Goal: Check status: Check status

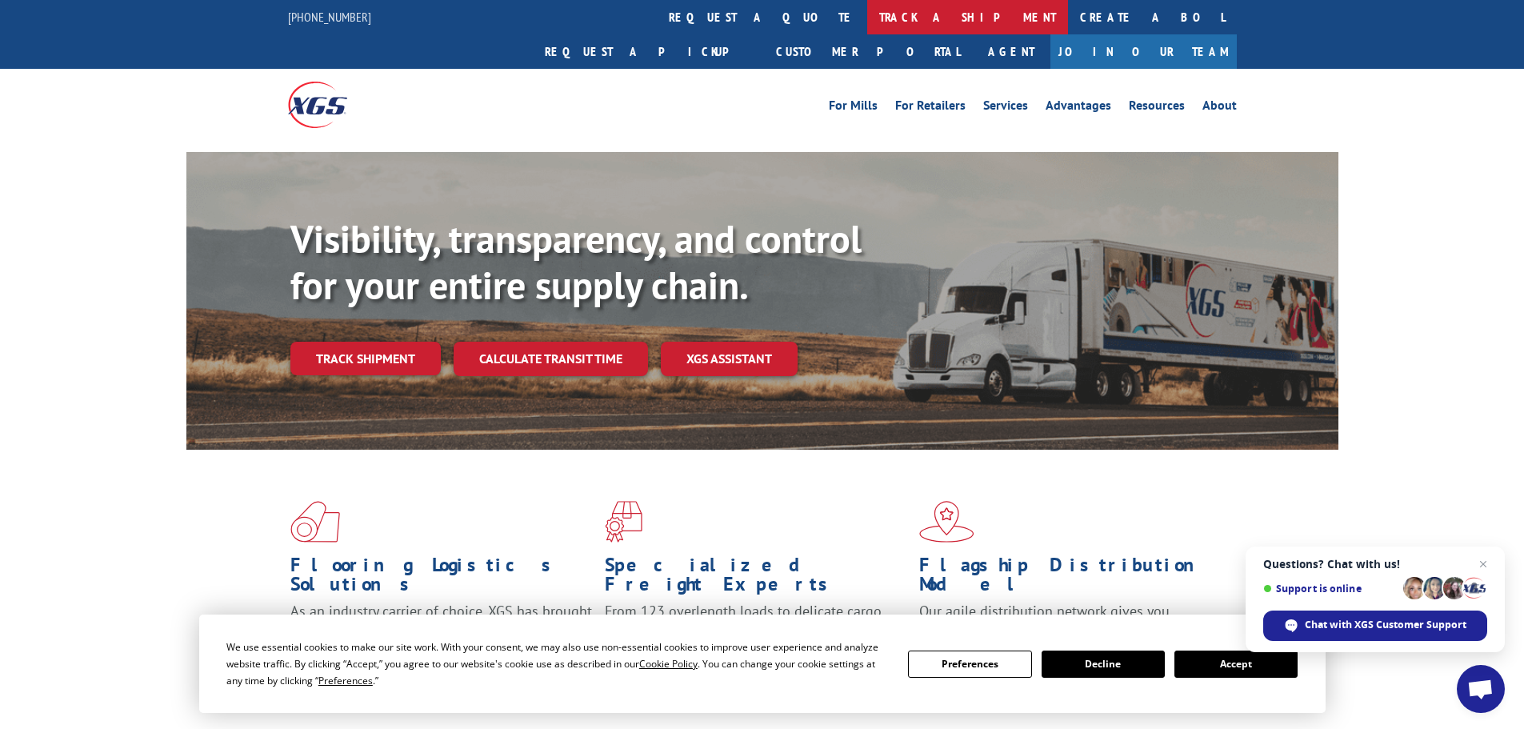
click at [867, 14] on link "track a shipment" at bounding box center [967, 17] width 201 height 34
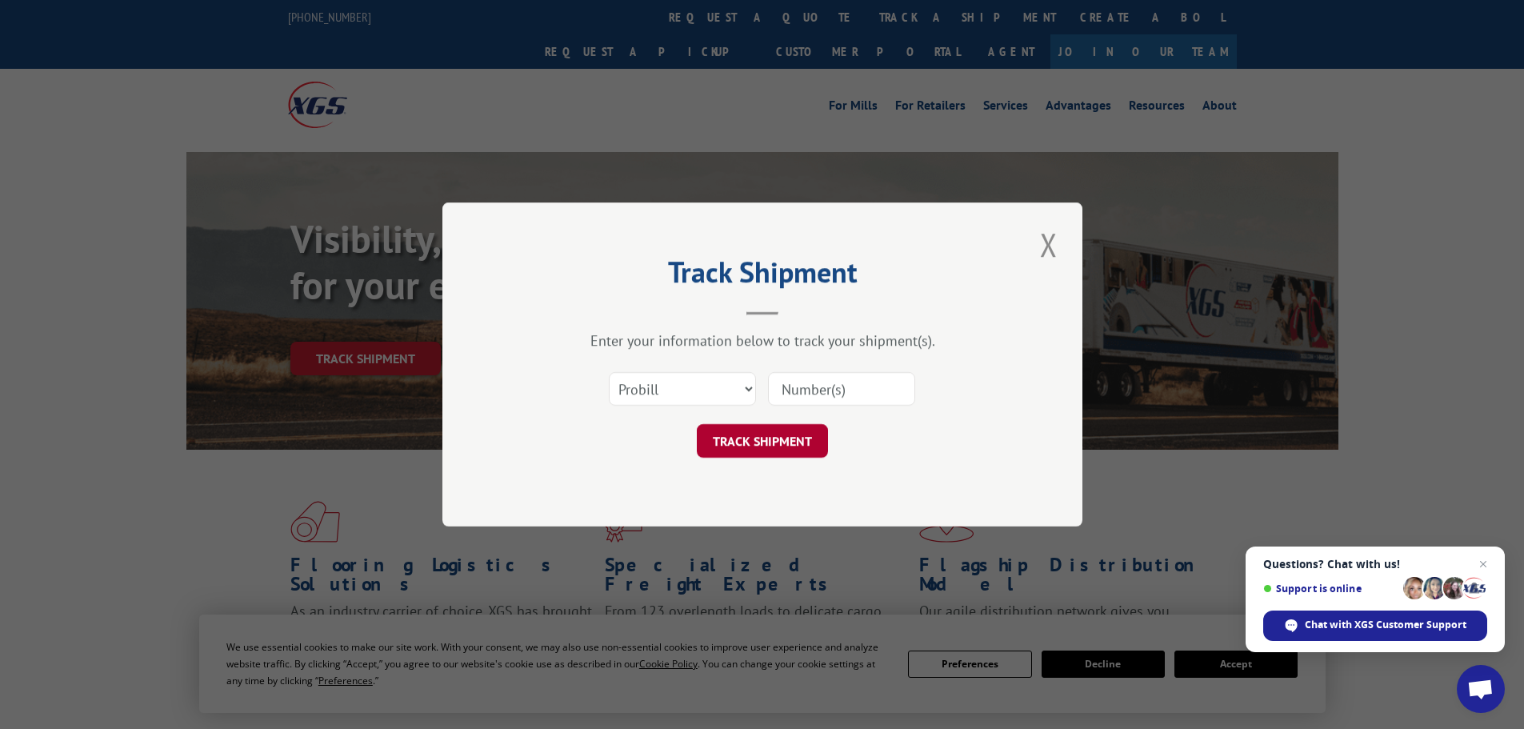
click at [792, 444] on button "TRACK SHIPMENT" at bounding box center [762, 441] width 131 height 34
click at [1049, 251] on button "Close modal" at bounding box center [1048, 244] width 27 height 44
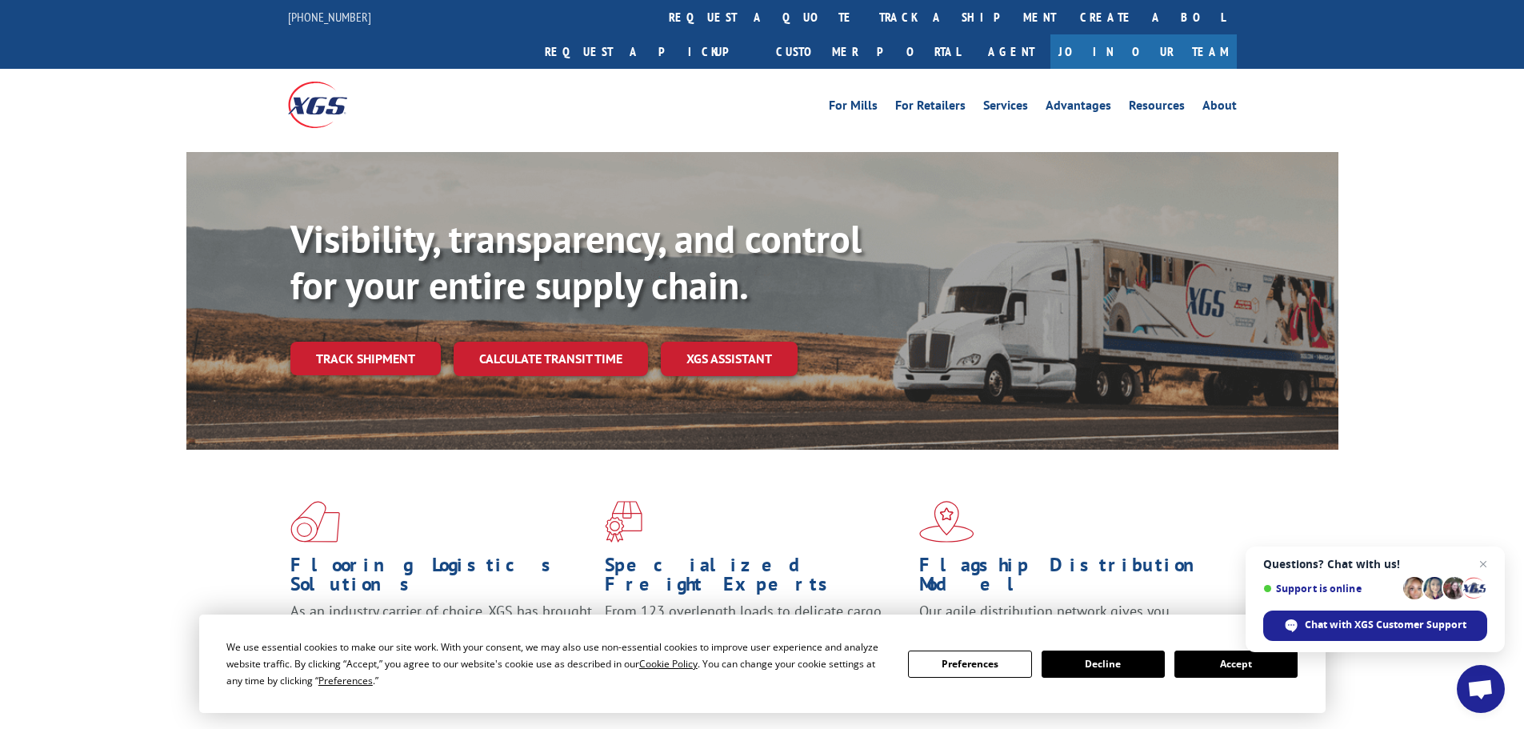
click at [1209, 668] on button "Accept" at bounding box center [1235, 663] width 123 height 27
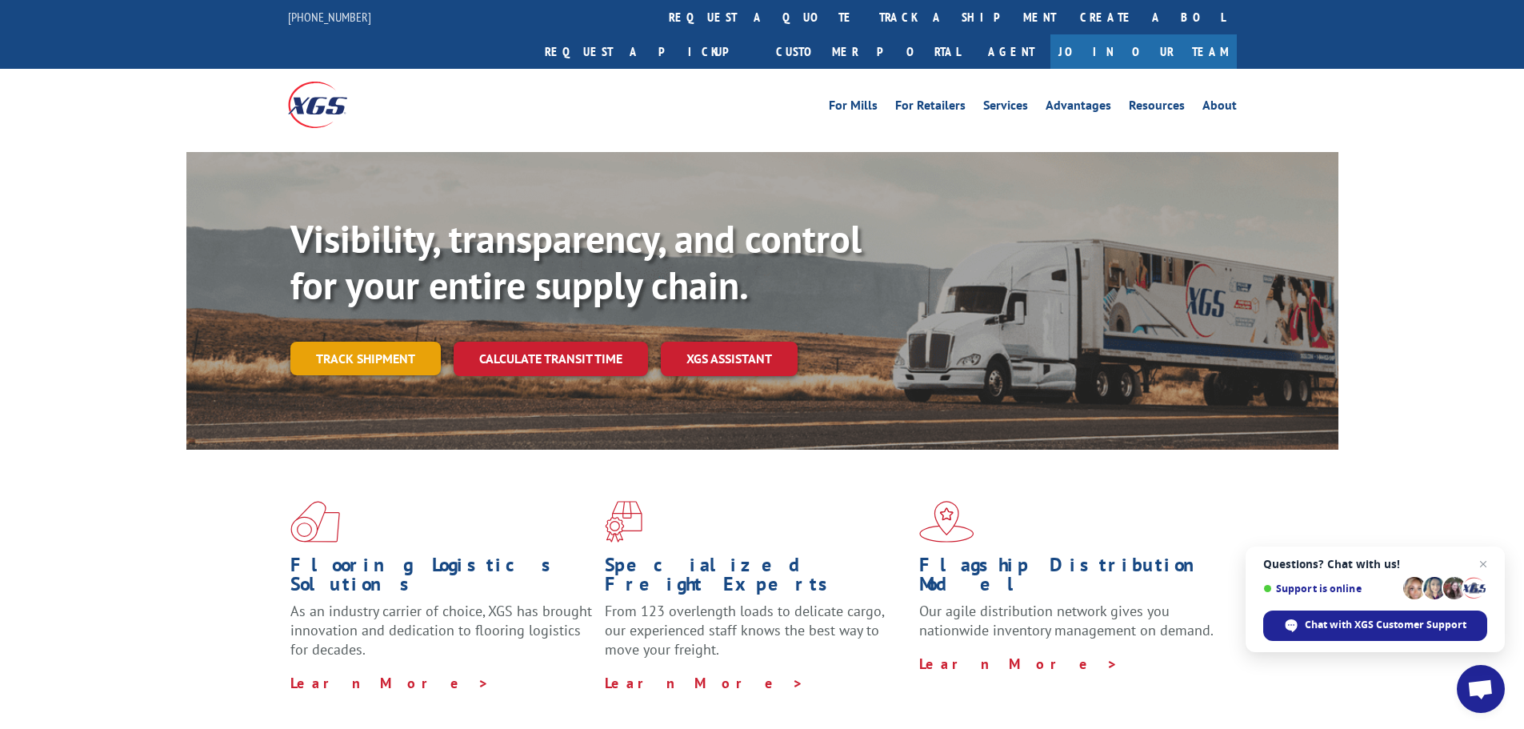
click at [383, 342] on link "Track shipment" at bounding box center [365, 359] width 150 height 34
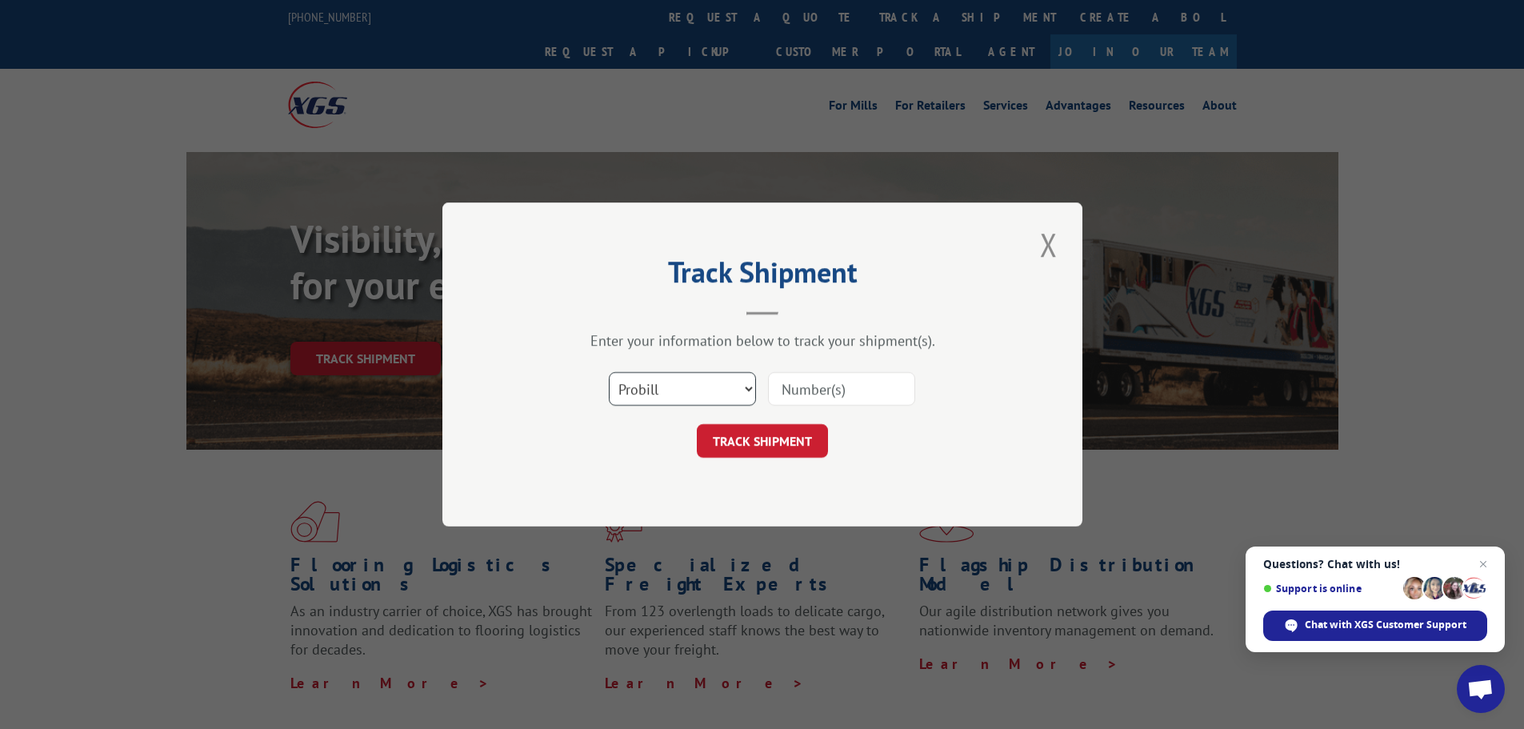
click at [700, 402] on select "Select category... Probill BOL PO" at bounding box center [682, 389] width 147 height 34
click at [609, 372] on select "Select category... Probill BOL PO" at bounding box center [682, 389] width 147 height 34
click at [819, 397] on input at bounding box center [841, 389] width 147 height 34
paste input "16780787BOL"
type input "16780787BOL"
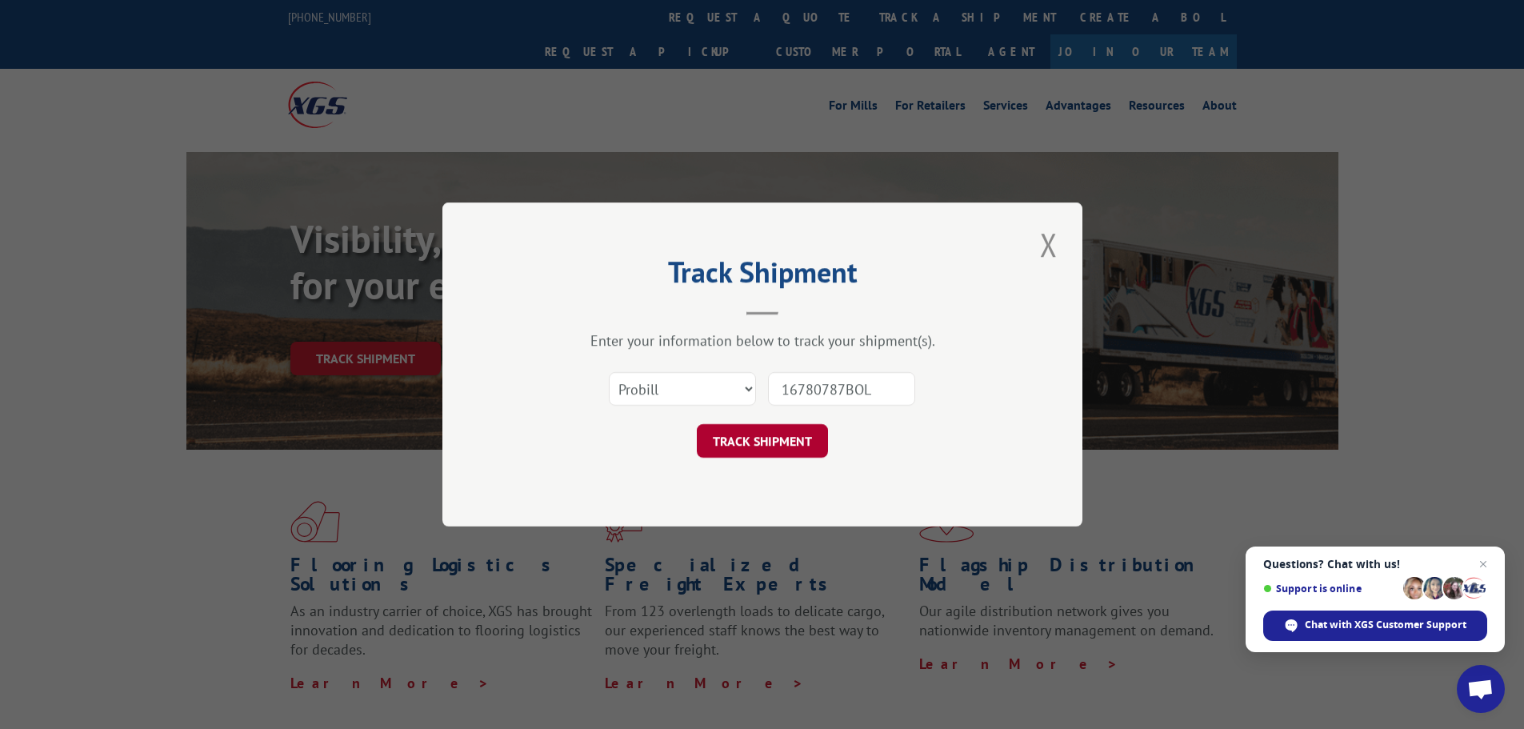
click at [781, 436] on button "TRACK SHIPMENT" at bounding box center [762, 441] width 131 height 34
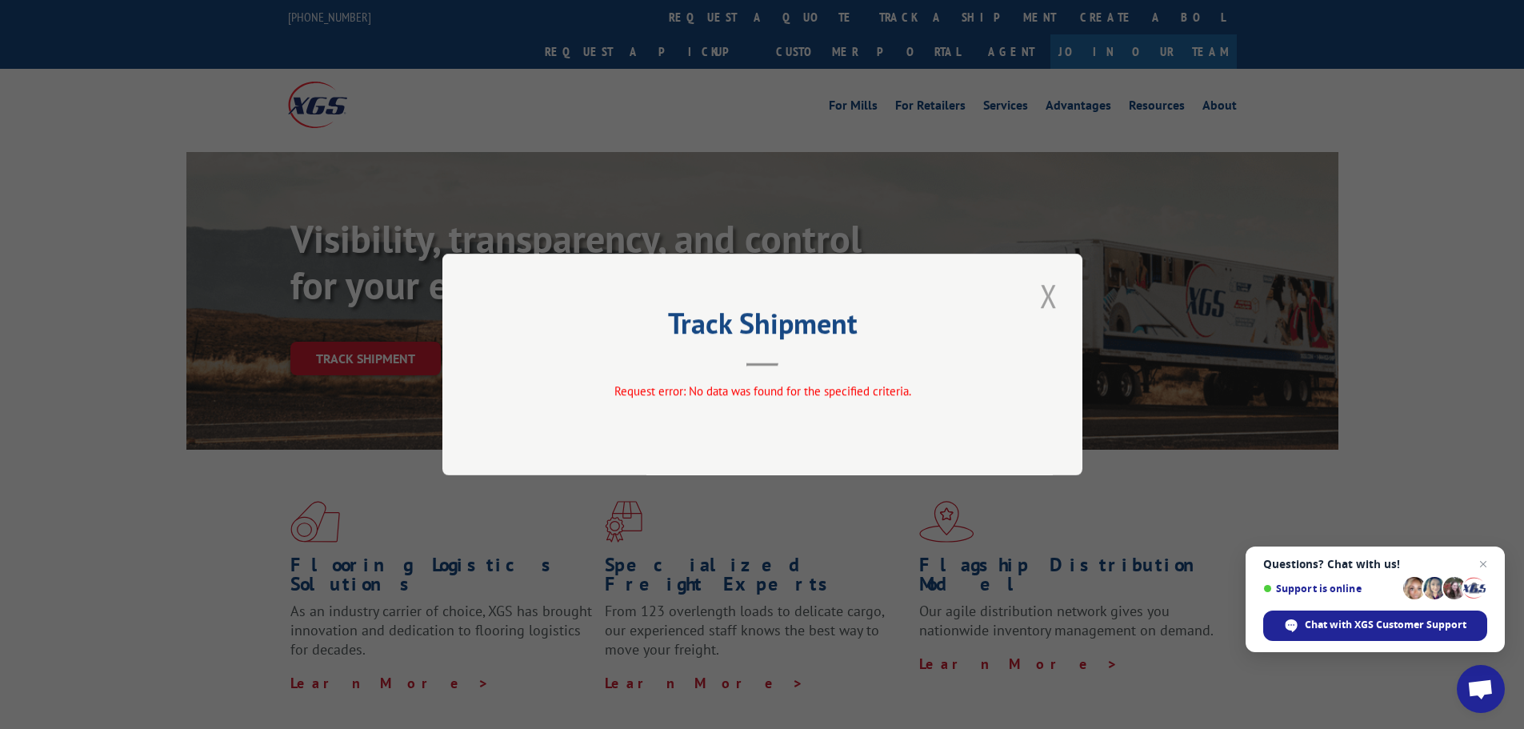
click at [1058, 302] on button "Close modal" at bounding box center [1048, 296] width 27 height 44
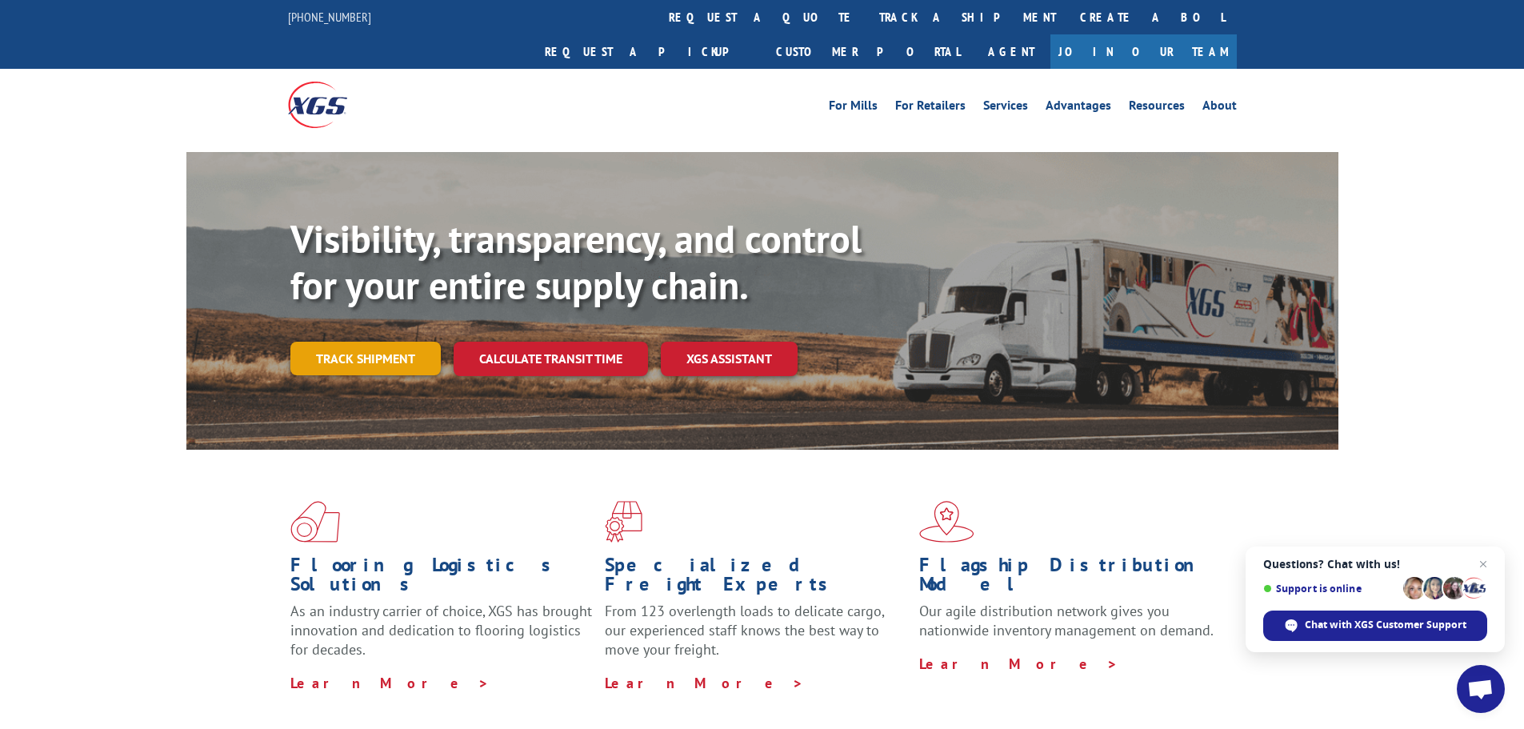
click at [381, 342] on link "Track shipment" at bounding box center [365, 359] width 150 height 34
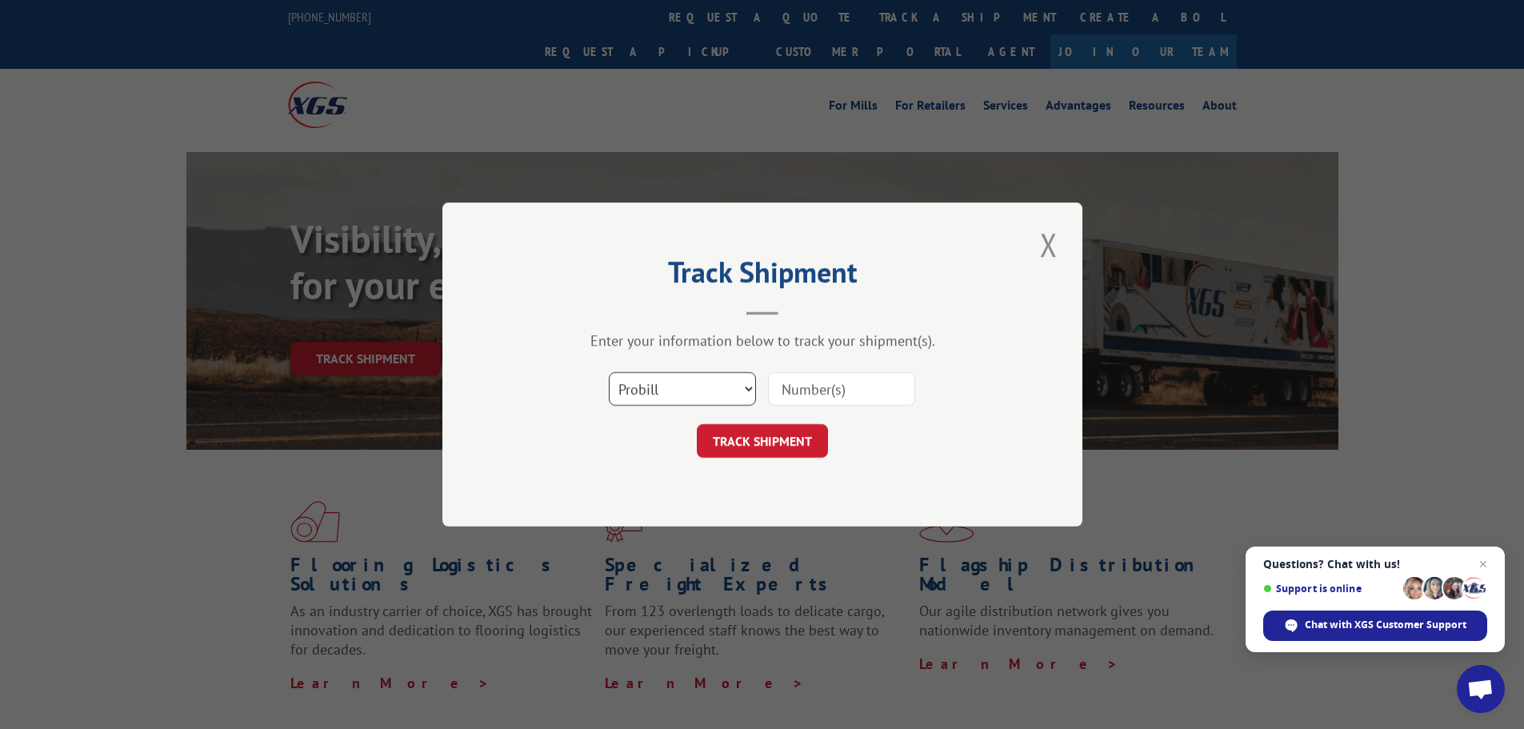
click at [732, 381] on select "Select category... Probill BOL PO" at bounding box center [682, 389] width 147 height 34
select select "bol"
click at [609, 372] on select "Select category... Probill BOL PO" at bounding box center [682, 389] width 147 height 34
click at [849, 381] on input at bounding box center [841, 389] width 147 height 34
paste input "16780787BOL"
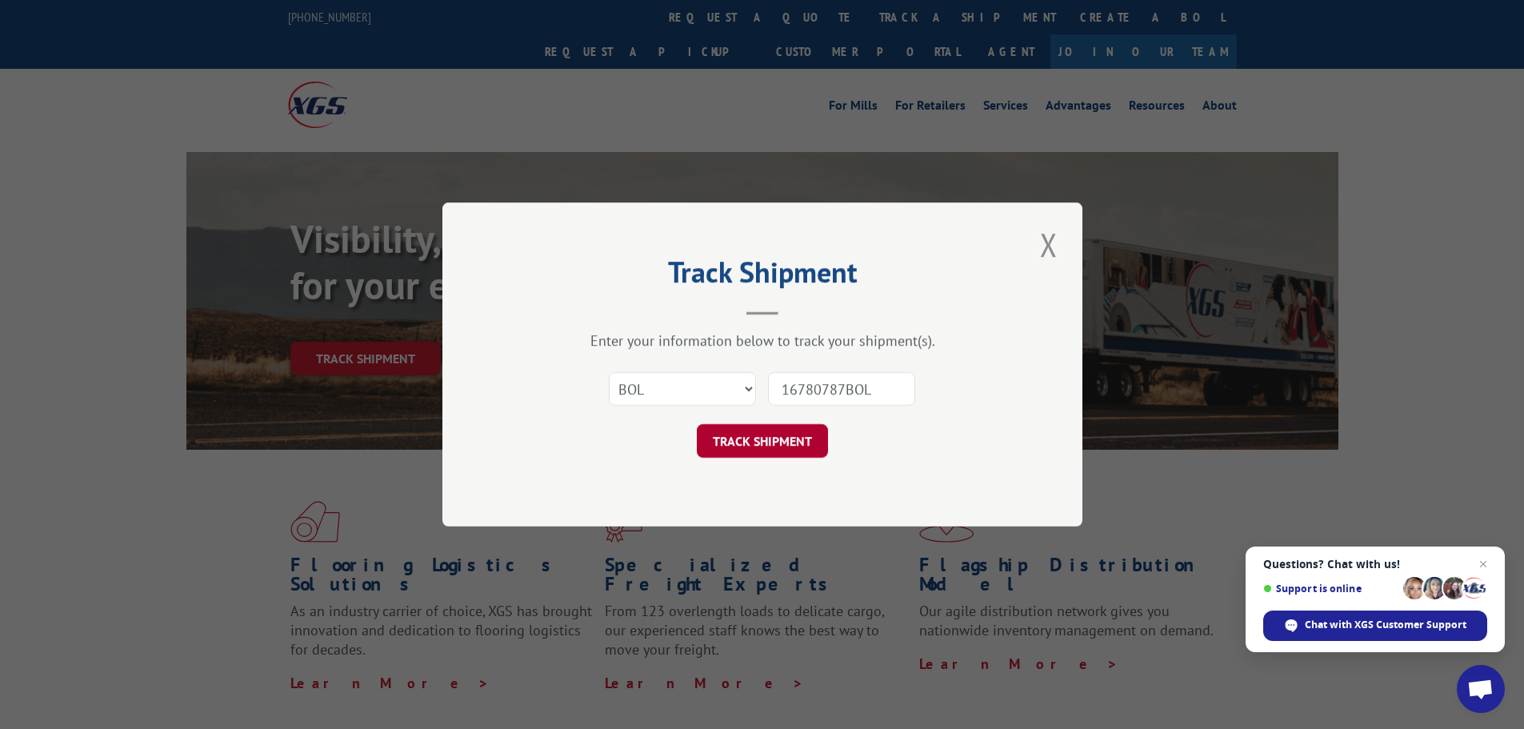
type input "16780787BOL"
click at [793, 438] on button "TRACK SHIPMENT" at bounding box center [762, 441] width 131 height 34
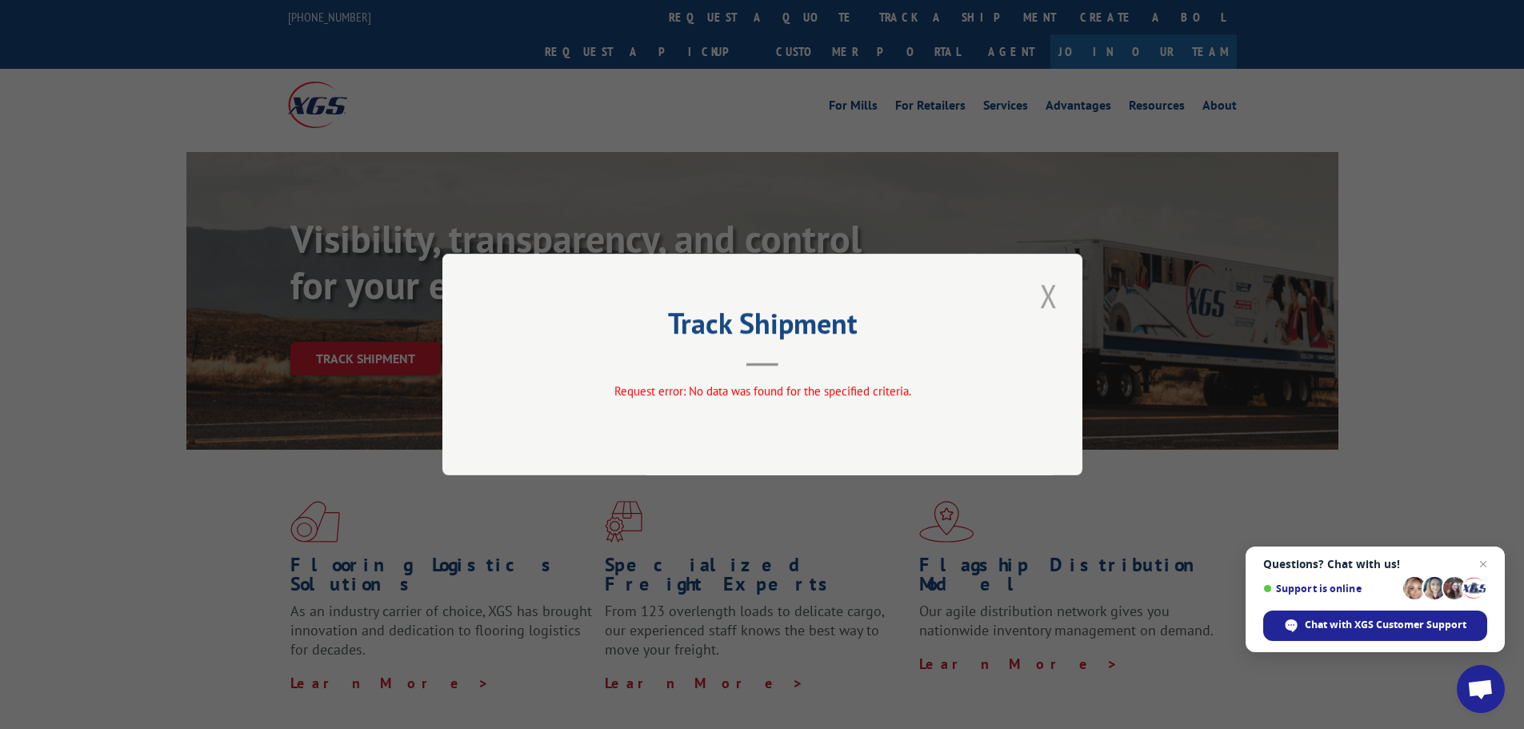
click at [1052, 299] on button "Close modal" at bounding box center [1048, 296] width 27 height 44
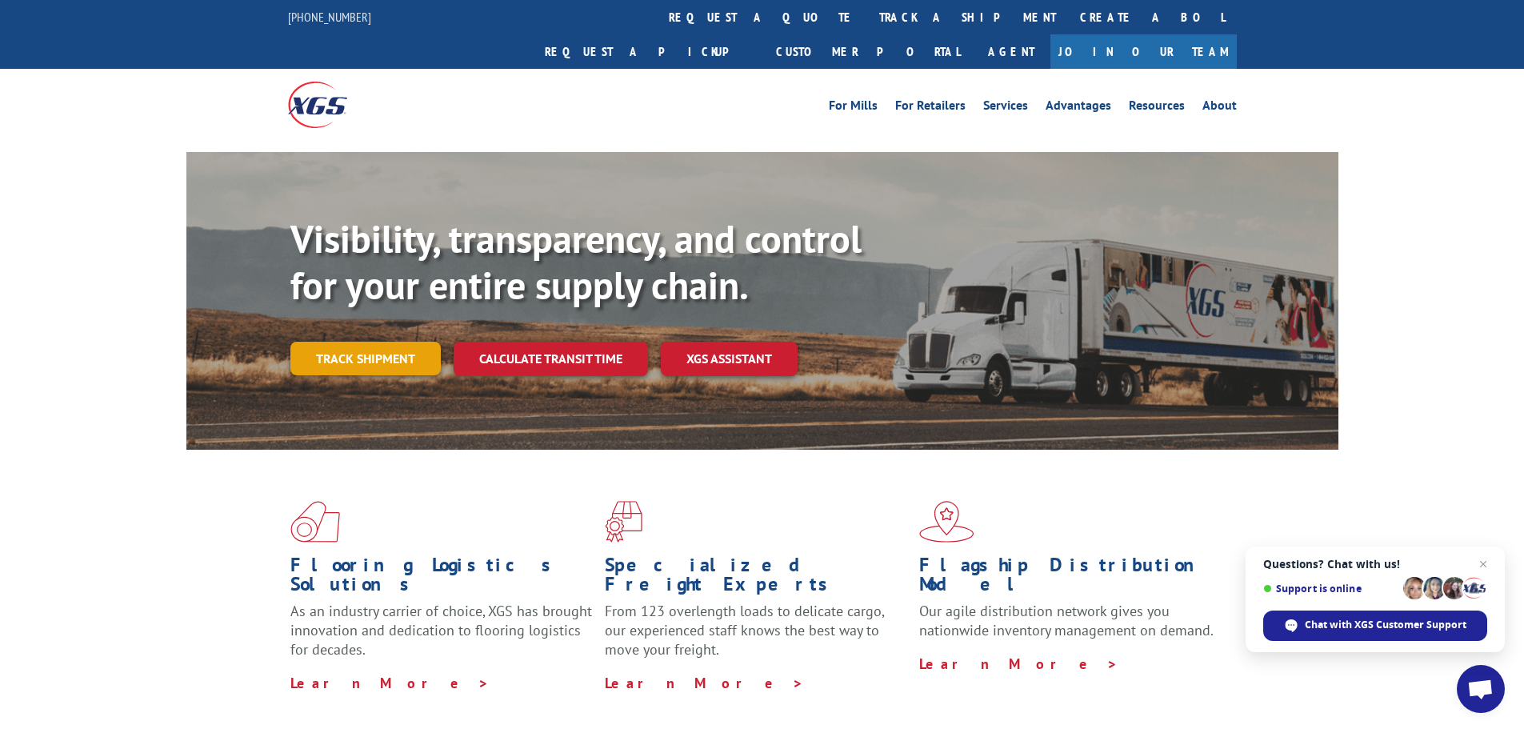
click at [393, 342] on link "Track shipment" at bounding box center [365, 359] width 150 height 34
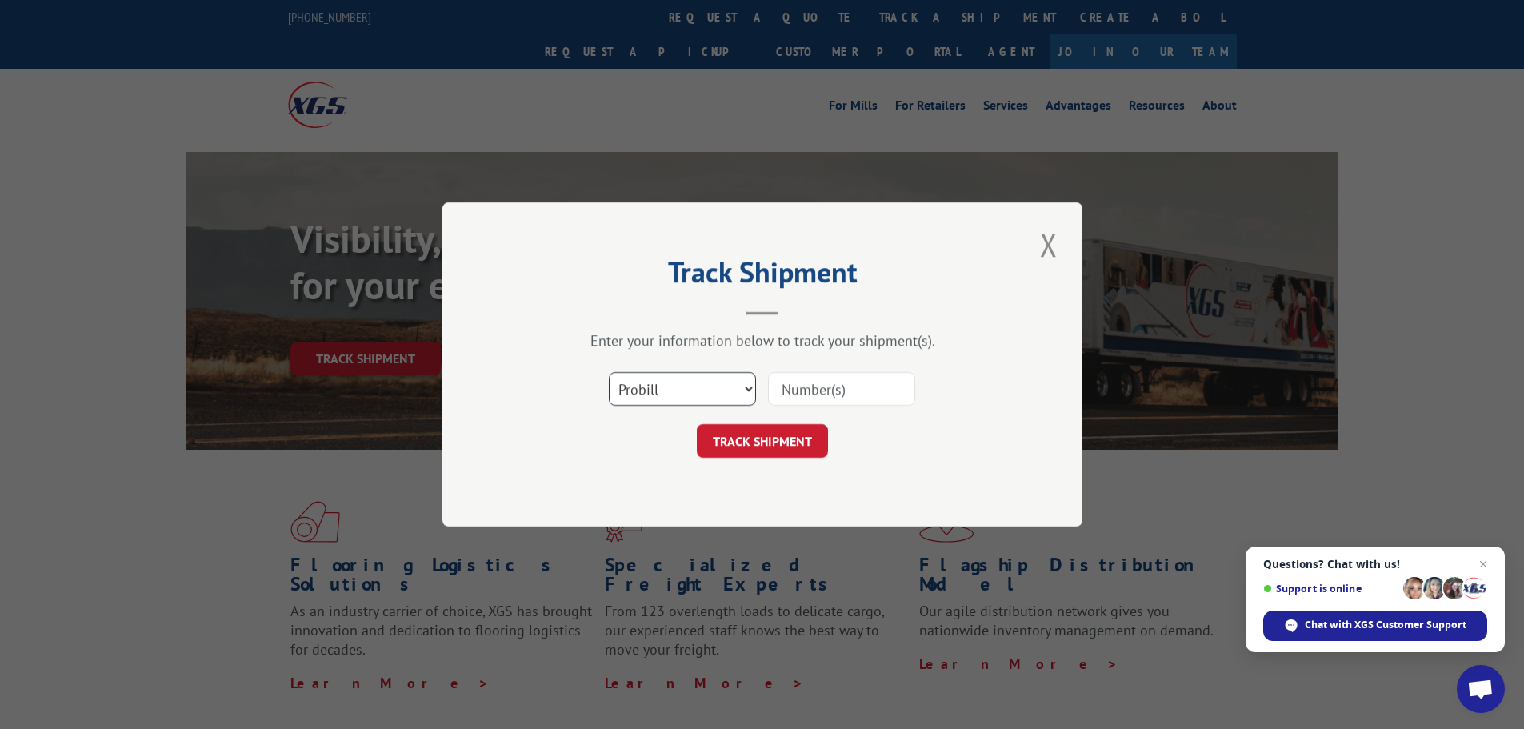
click at [670, 394] on select "Select category... Probill BOL PO" at bounding box center [682, 389] width 147 height 34
select select "po"
click at [609, 372] on select "Select category... Probill BOL PO" at bounding box center [682, 389] width 147 height 34
click at [834, 391] on input at bounding box center [841, 389] width 147 height 34
paste input "16780787BOL"
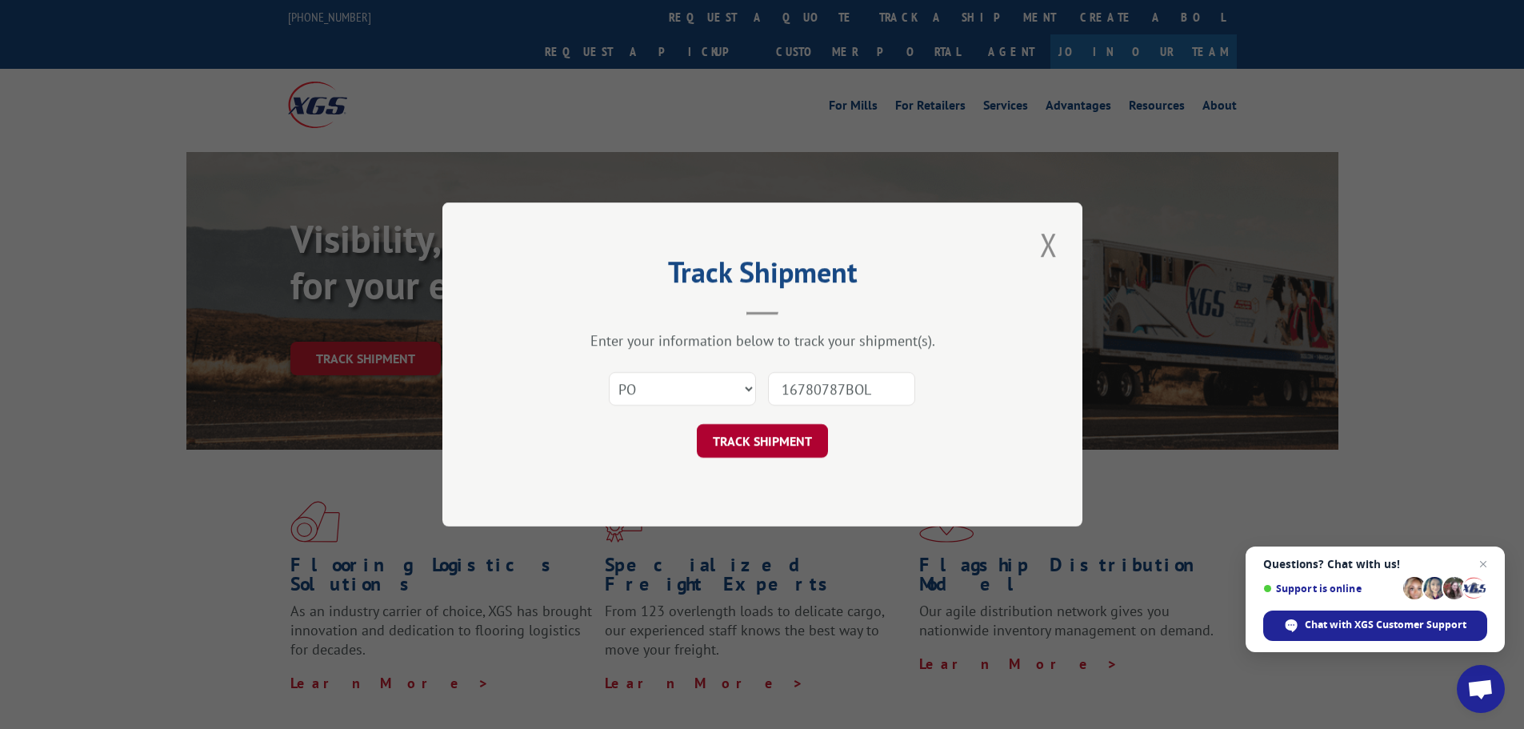
type input "16780787BOL"
click at [788, 446] on button "TRACK SHIPMENT" at bounding box center [762, 441] width 131 height 34
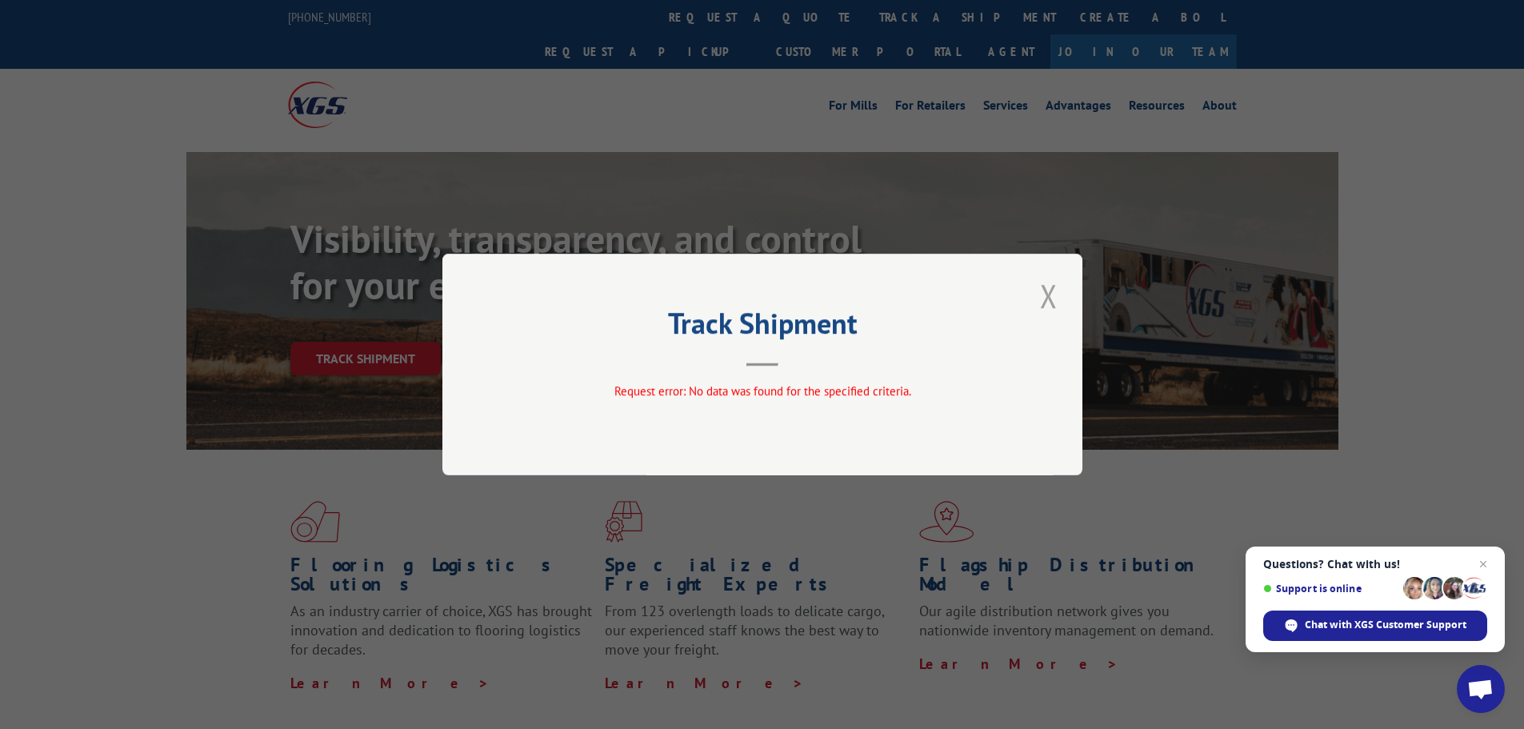
click at [1052, 298] on button "Close modal" at bounding box center [1048, 296] width 27 height 44
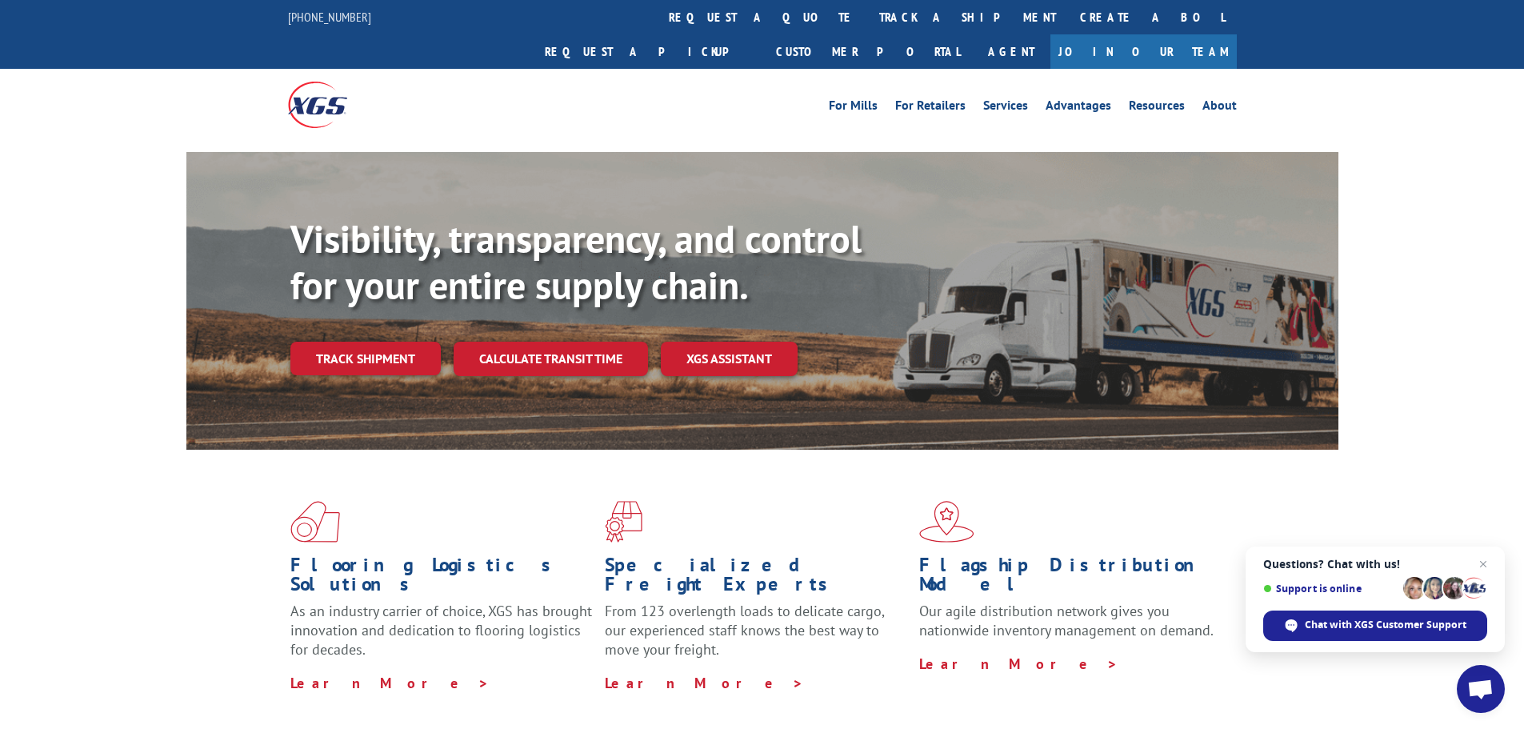
click at [348, 342] on link "Track shipment" at bounding box center [365, 359] width 150 height 34
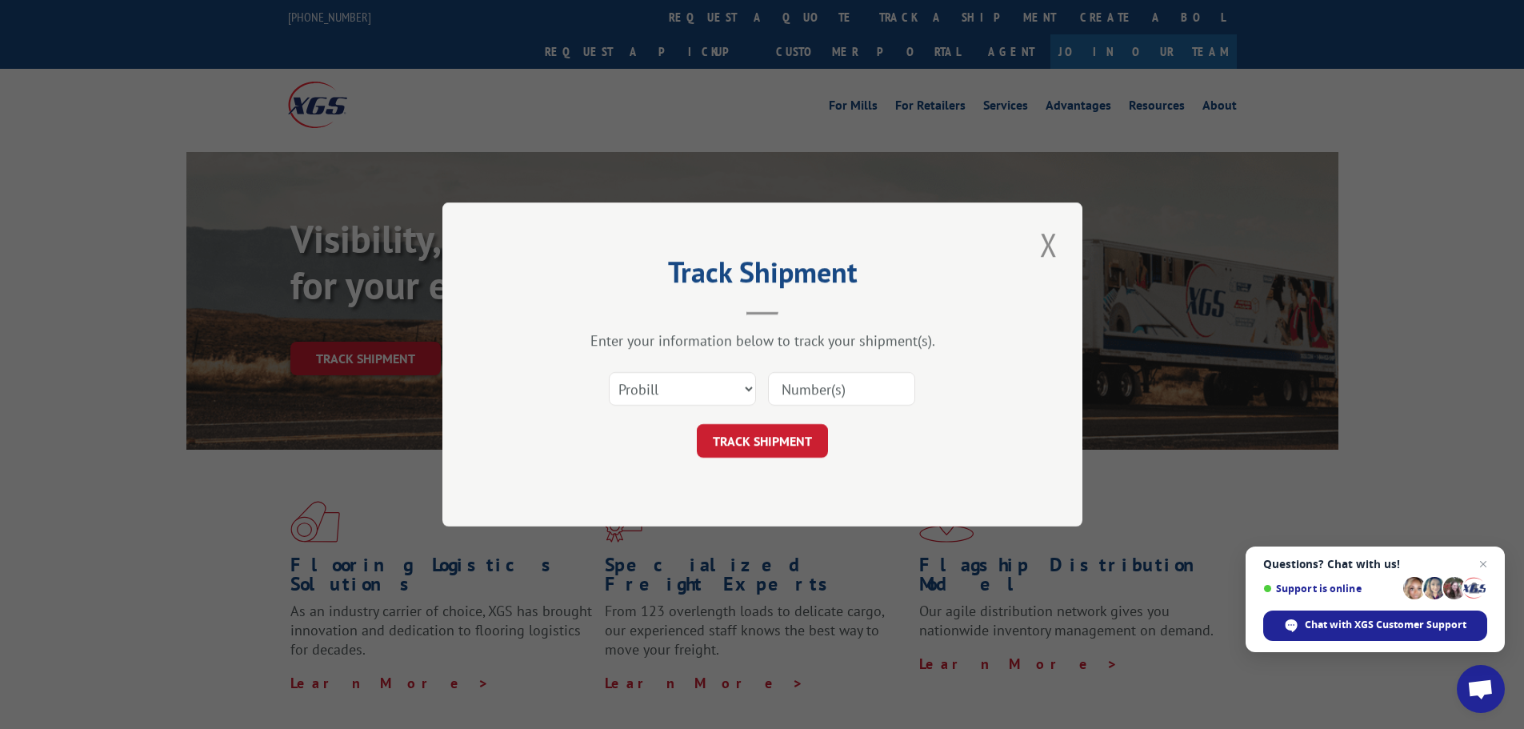
click at [810, 393] on input at bounding box center [841, 389] width 147 height 34
paste input "16780787BOL"
type input "16780787"
click button "TRACK SHIPMENT" at bounding box center [762, 441] width 131 height 34
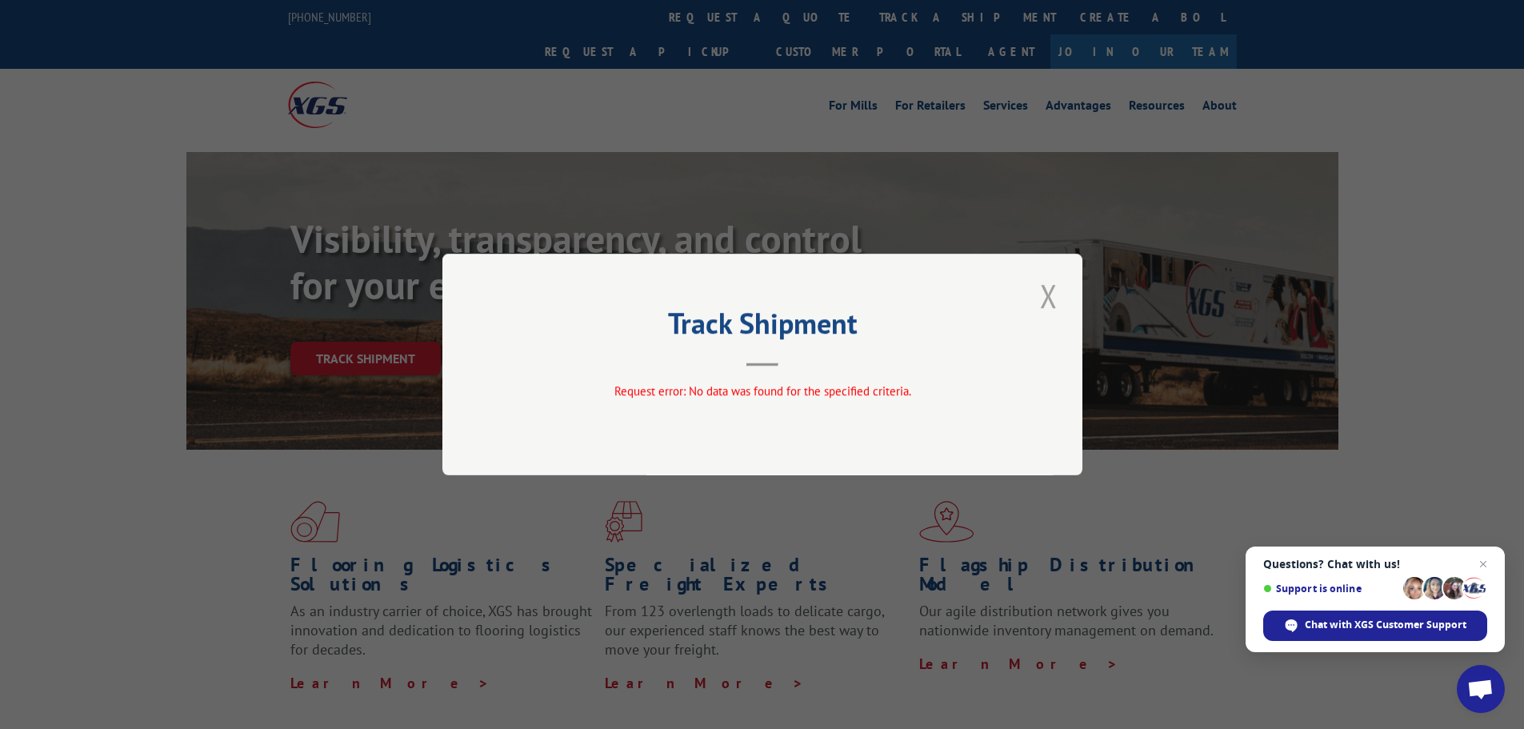
click at [1053, 299] on button "Close modal" at bounding box center [1048, 296] width 27 height 44
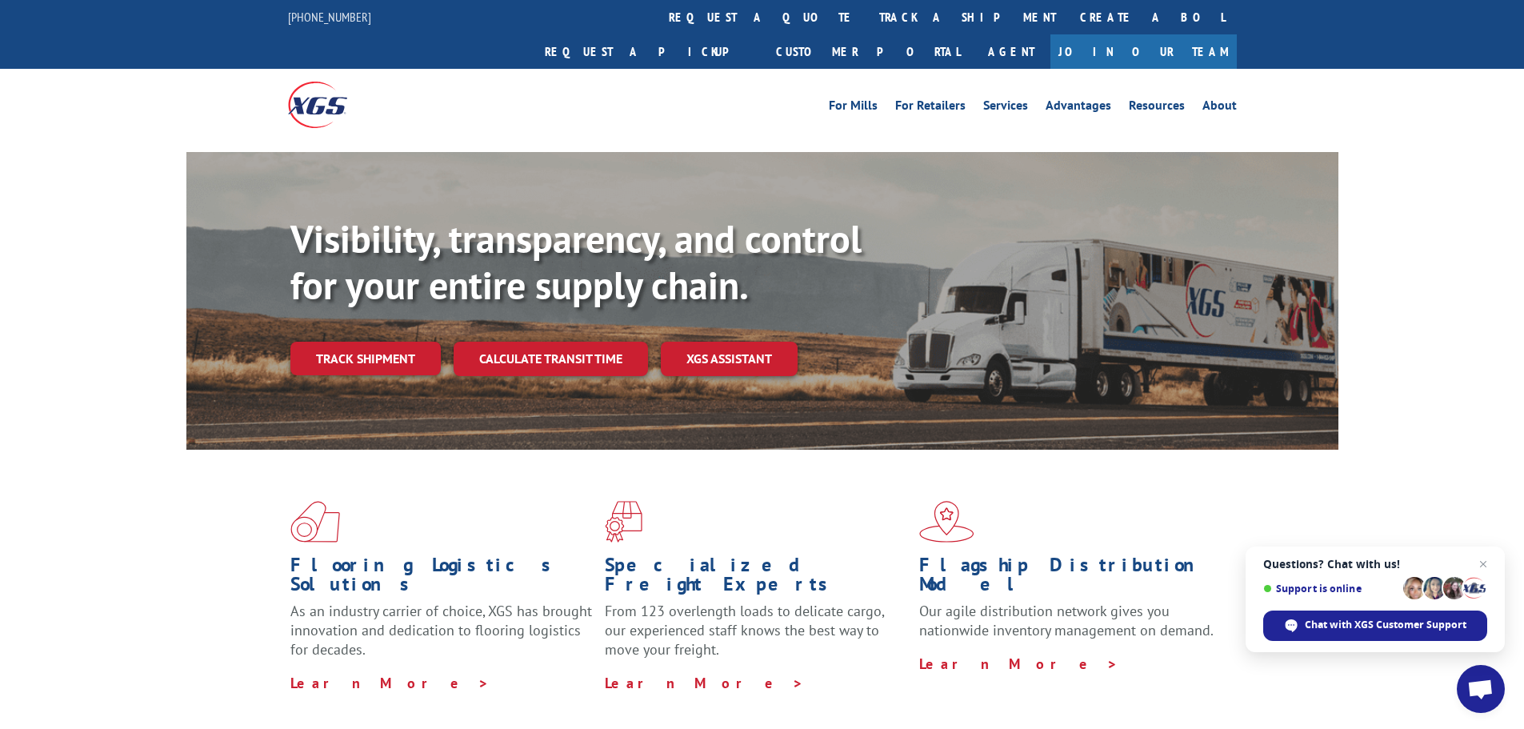
click at [367, 342] on link "Track shipment" at bounding box center [365, 359] width 150 height 34
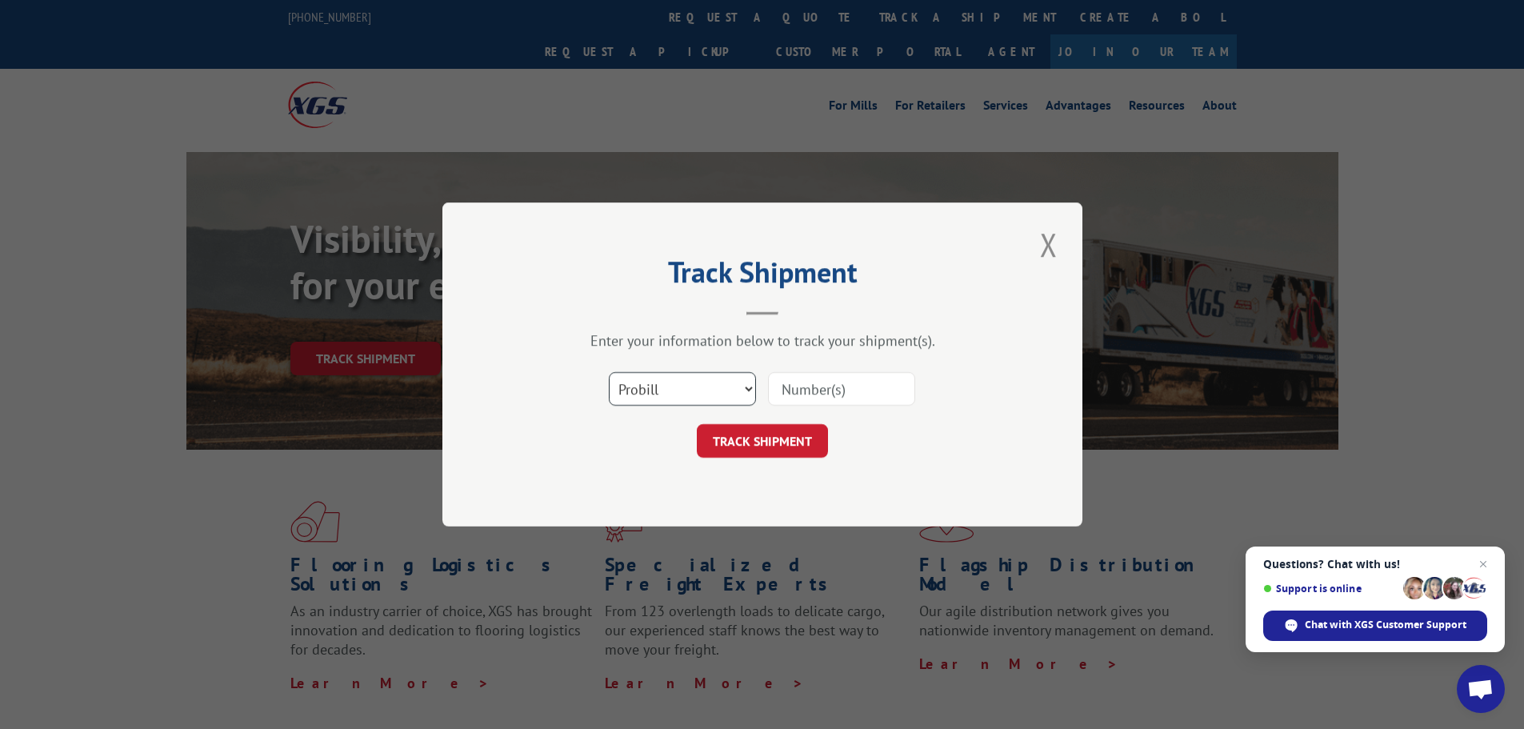
click at [737, 387] on select "Select category... Probill BOL PO" at bounding box center [682, 389] width 147 height 34
click at [609, 372] on select "Select category... Probill BOL PO" at bounding box center [682, 389] width 147 height 34
click at [743, 389] on select "Select category... Probill BOL PO" at bounding box center [682, 389] width 147 height 34
select select "po"
click at [609, 372] on select "Select category... Probill BOL PO" at bounding box center [682, 389] width 147 height 34
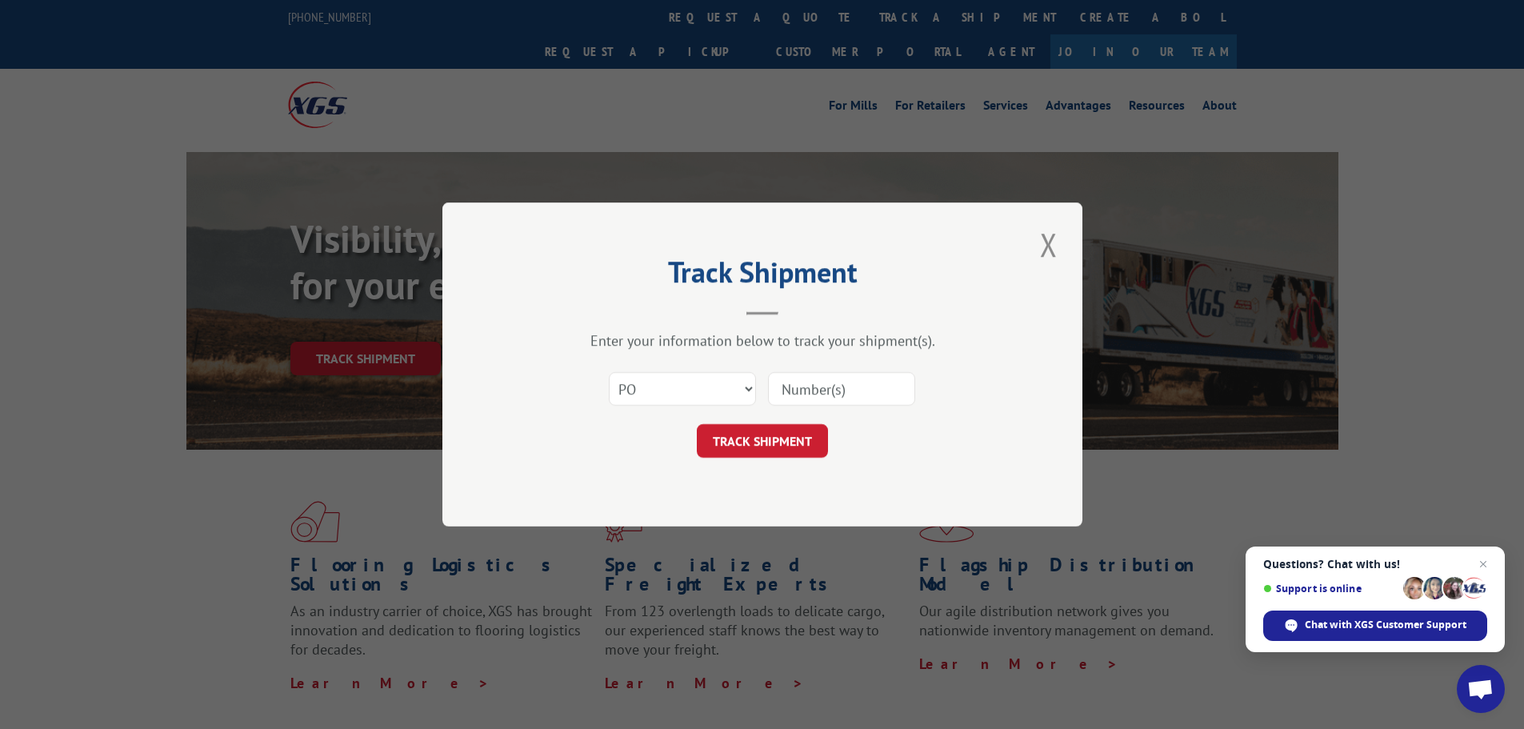
click at [817, 389] on input at bounding box center [841, 389] width 147 height 34
type input "16780787BOL"
click button "TRACK SHIPMENT" at bounding box center [762, 441] width 131 height 34
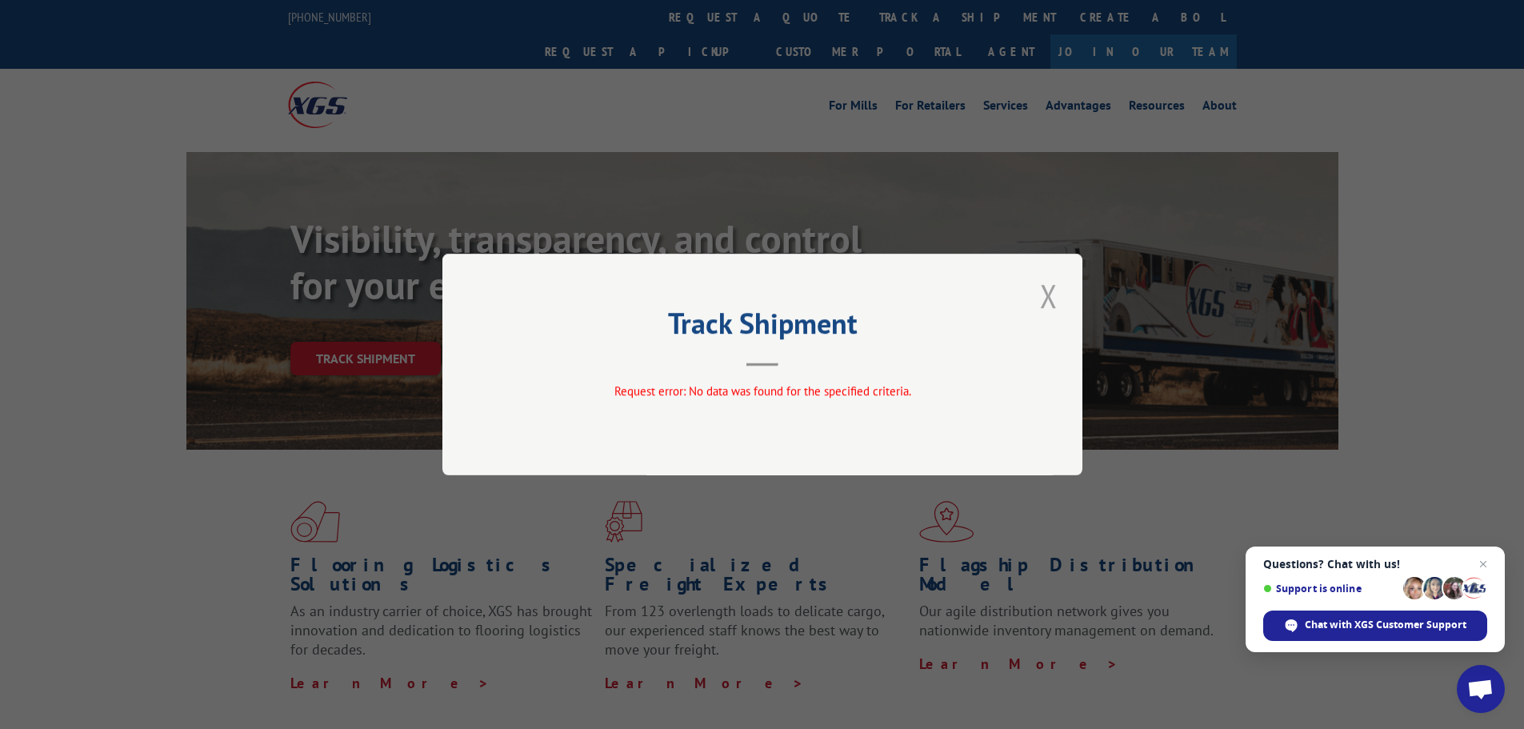
click at [1061, 294] on button "Close modal" at bounding box center [1048, 296] width 27 height 44
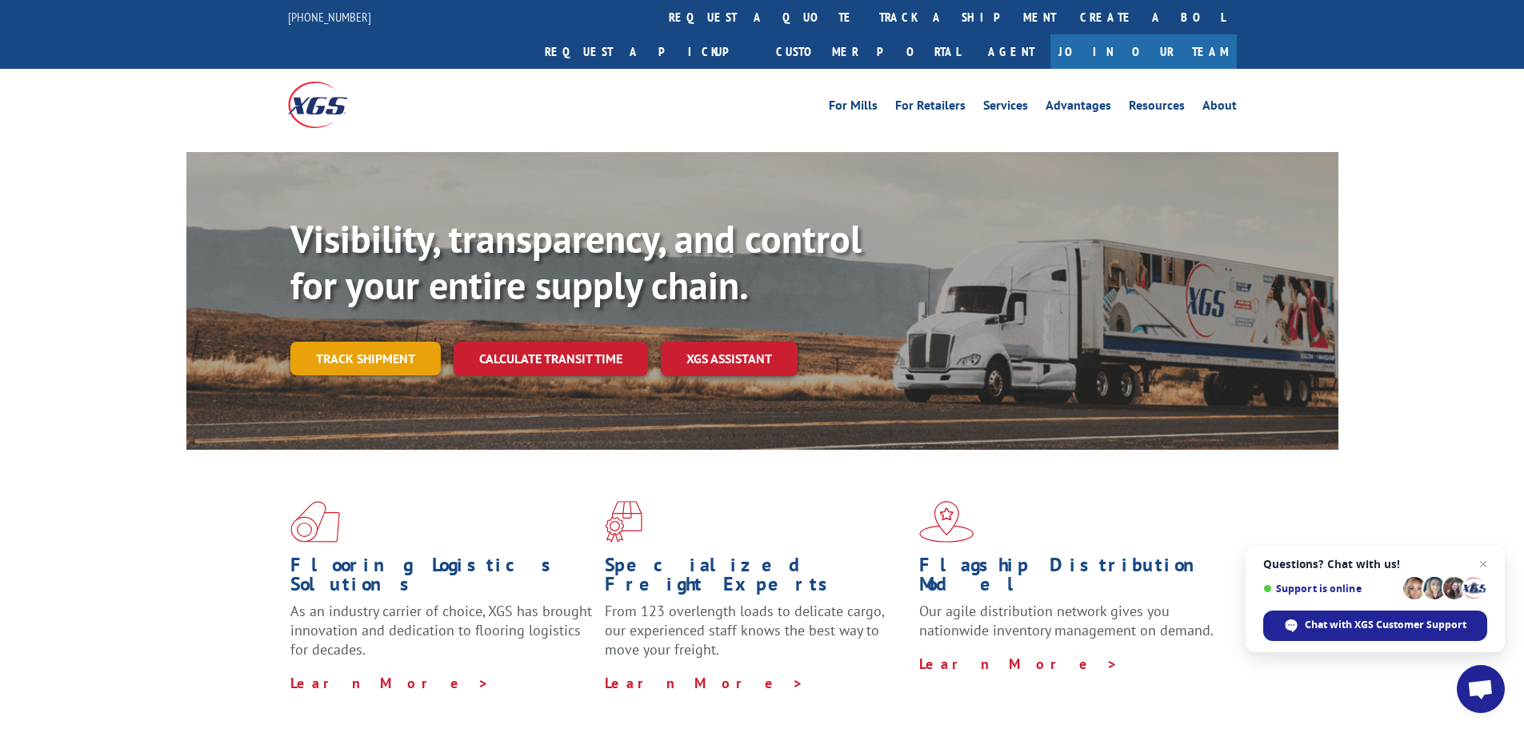
click at [365, 342] on link "Track shipment" at bounding box center [365, 359] width 150 height 34
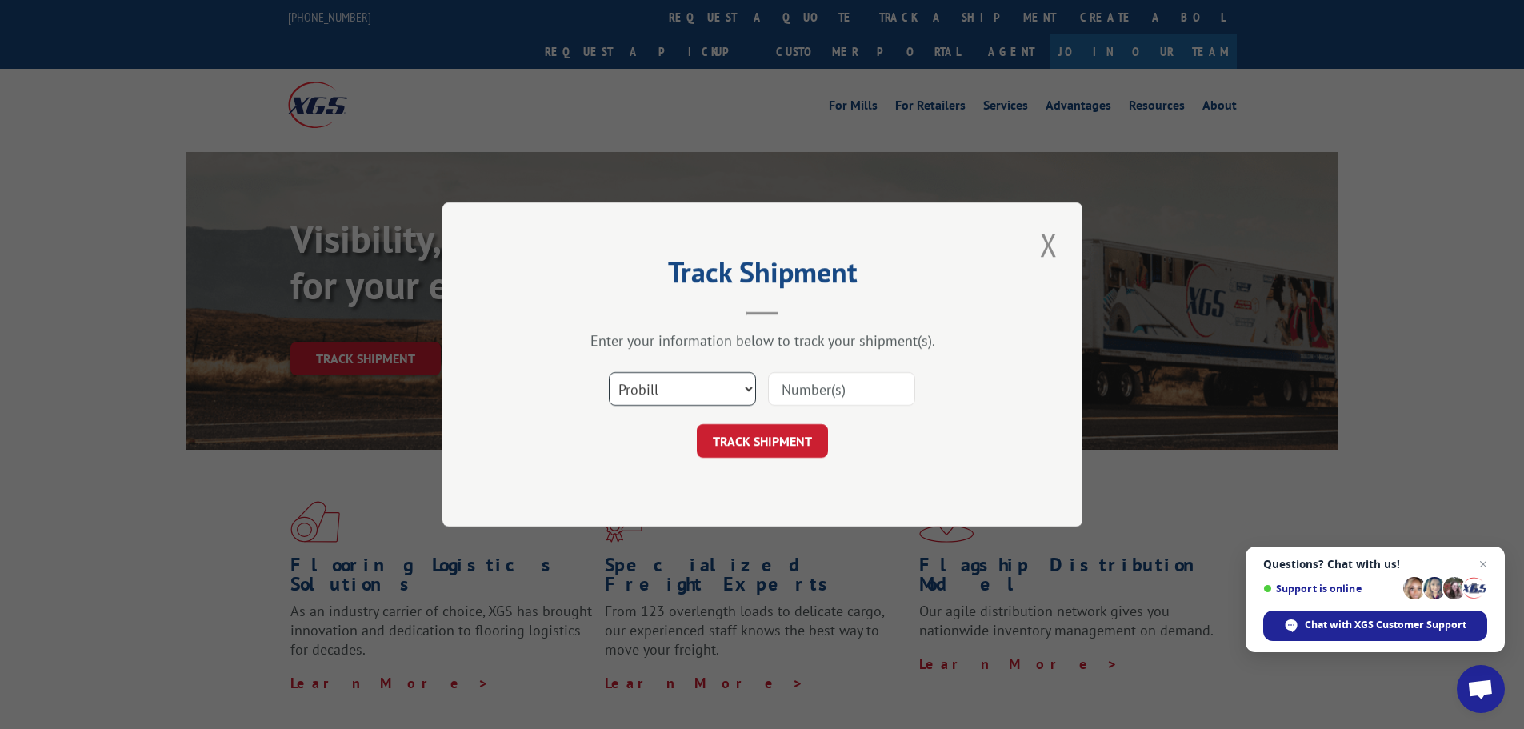
click at [743, 390] on select "Select category... Probill BOL PO" at bounding box center [682, 389] width 147 height 34
click at [609, 372] on select "Select category... Probill BOL PO" at bounding box center [682, 389] width 147 height 34
click at [793, 397] on input at bounding box center [841, 389] width 147 height 34
click at [883, 388] on input "16780787BOL" at bounding box center [841, 389] width 147 height 34
type input "16780787"
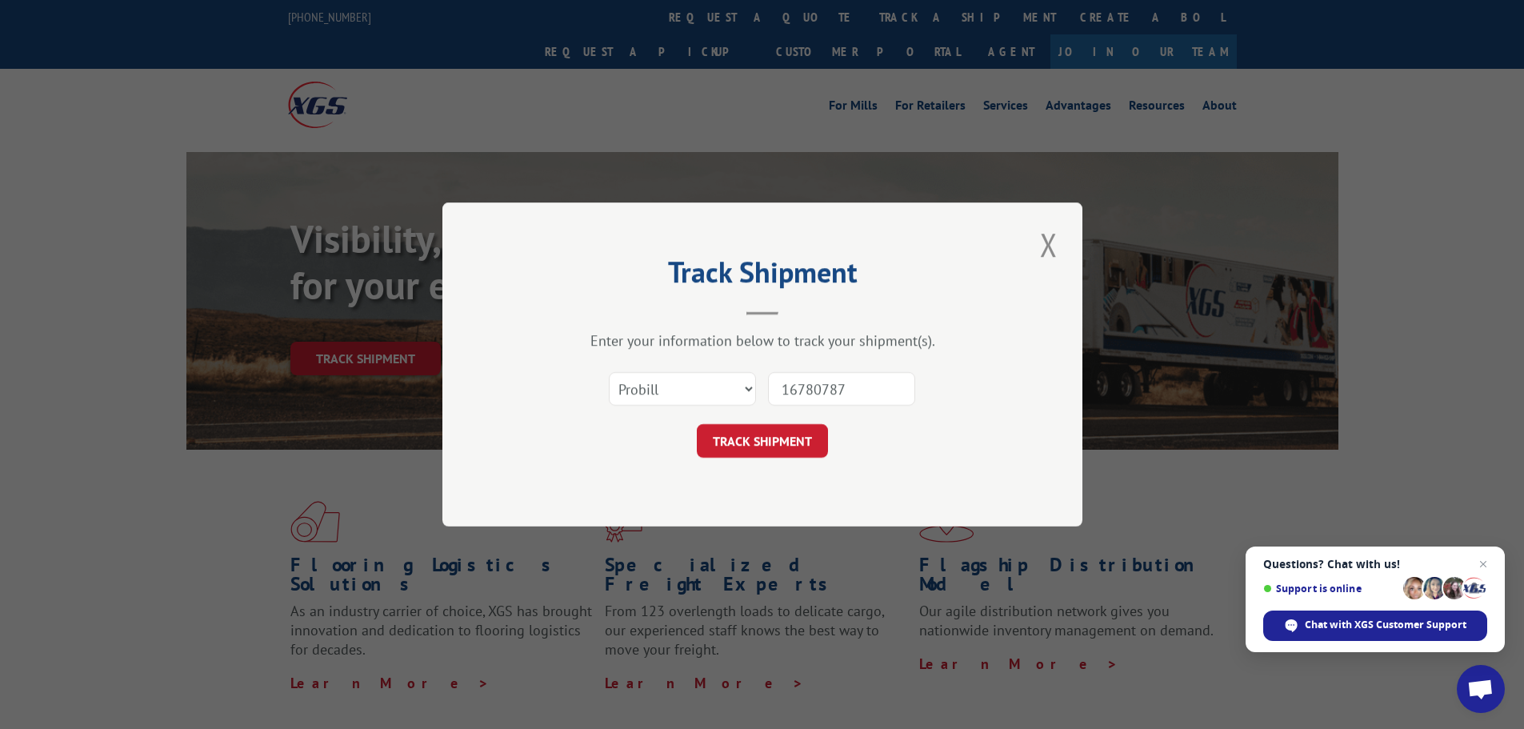
click button "TRACK SHIPMENT" at bounding box center [762, 441] width 131 height 34
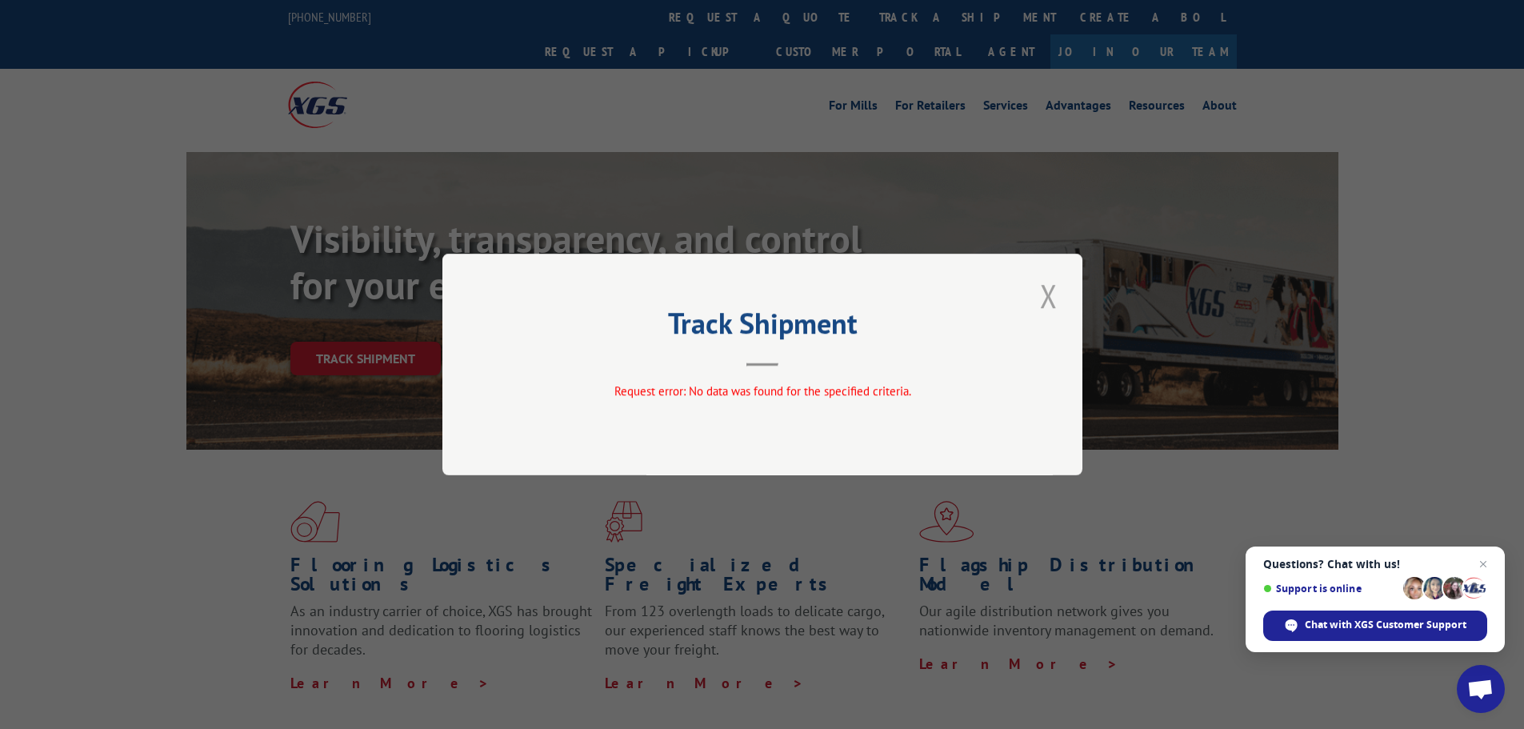
click at [1050, 307] on button "Close modal" at bounding box center [1048, 296] width 27 height 44
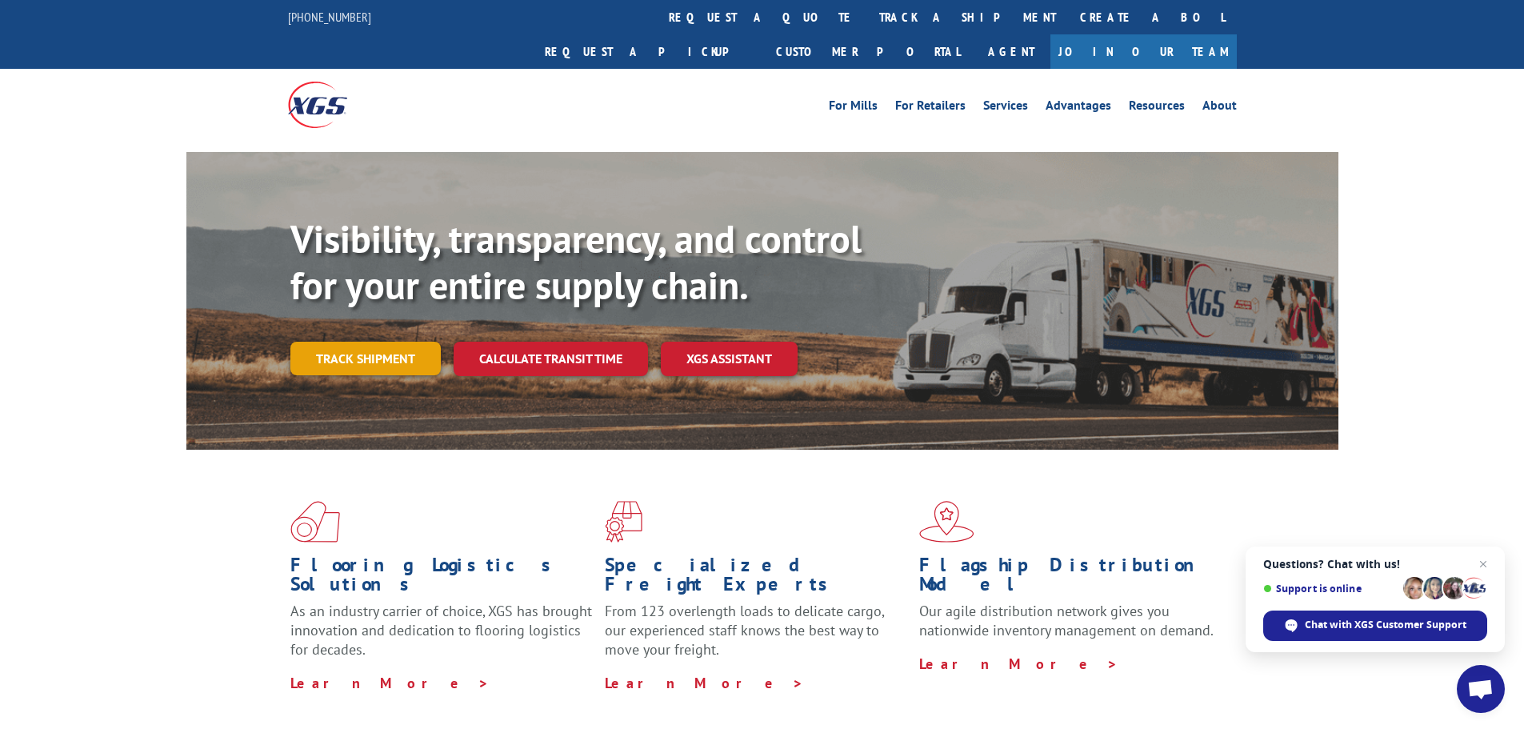
click at [377, 342] on link "Track shipment" at bounding box center [365, 359] width 150 height 34
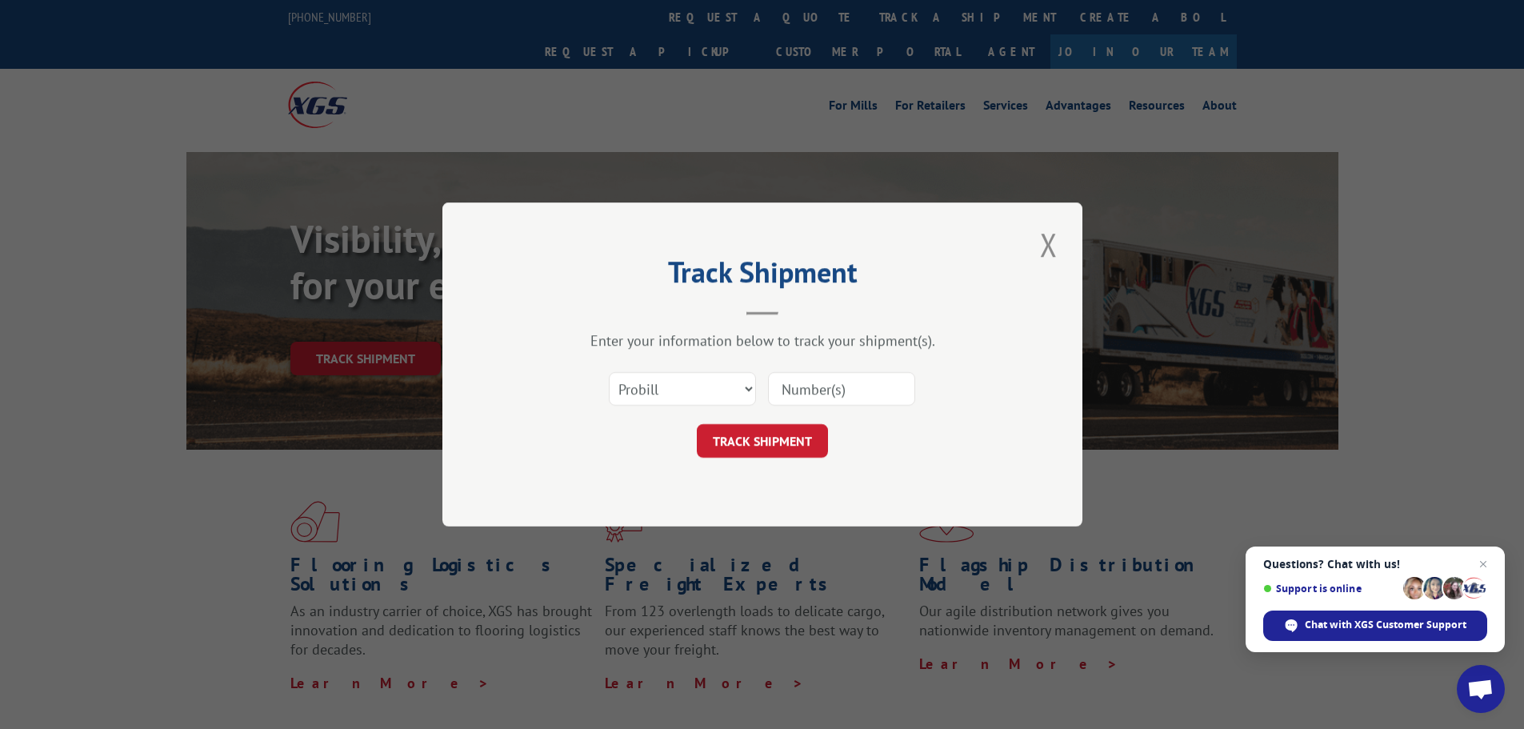
click at [823, 391] on input at bounding box center [841, 389] width 147 height 34
type input "16780787bol"
click button "TRACK SHIPMENT" at bounding box center [762, 441] width 131 height 34
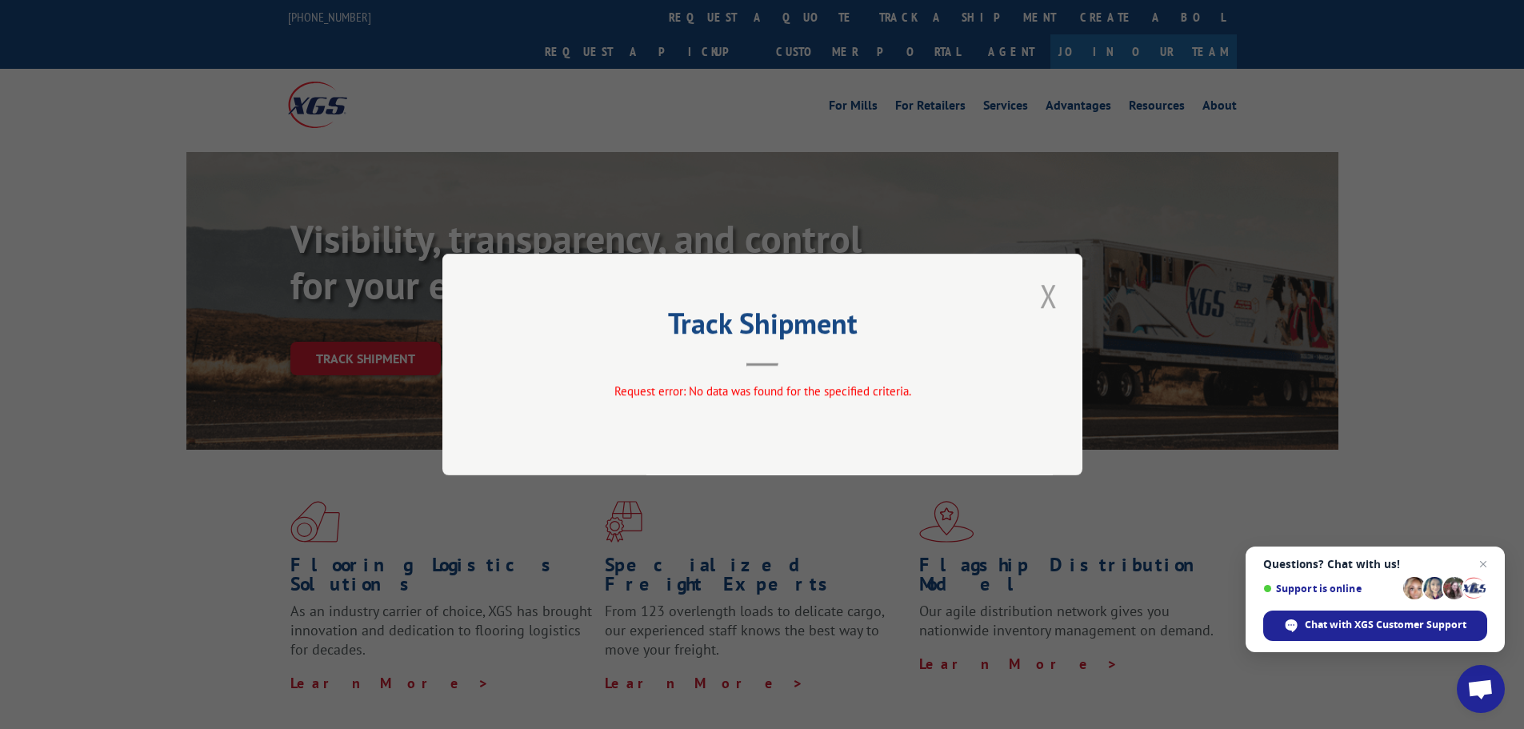
click at [1053, 297] on button "Close modal" at bounding box center [1048, 296] width 27 height 44
